Goal: Navigation & Orientation: Find specific page/section

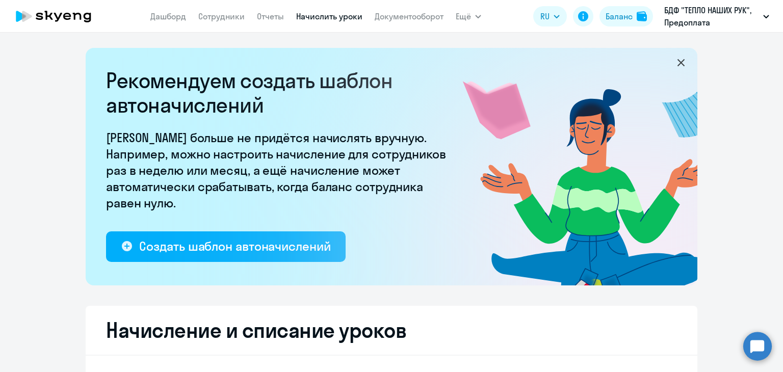
select select "10"
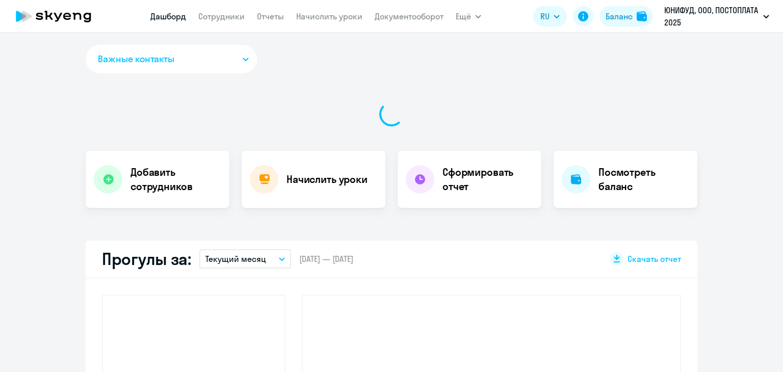
select select "30"
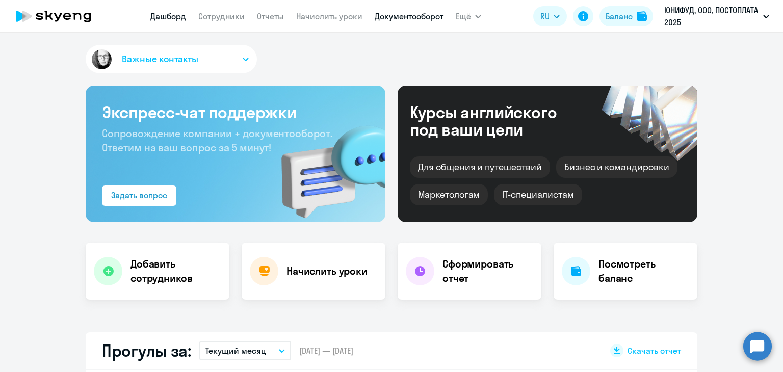
click at [426, 17] on link "Документооборот" at bounding box center [409, 16] width 69 height 10
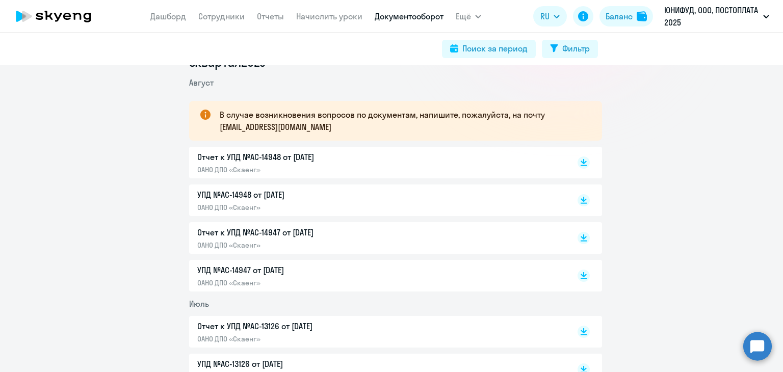
scroll to position [306, 0]
